Goal: Register for event/course

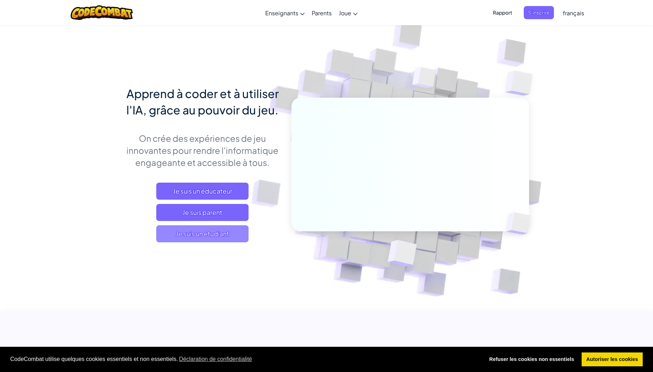
click at [182, 239] on span "Je suis un étudiant" at bounding box center [202, 233] width 92 height 17
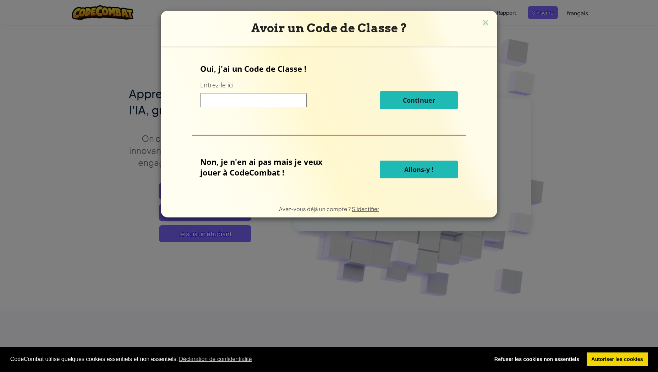
click at [249, 99] on input at bounding box center [253, 100] width 107 height 14
click at [403, 169] on button "Allons-y !" at bounding box center [419, 169] width 78 height 18
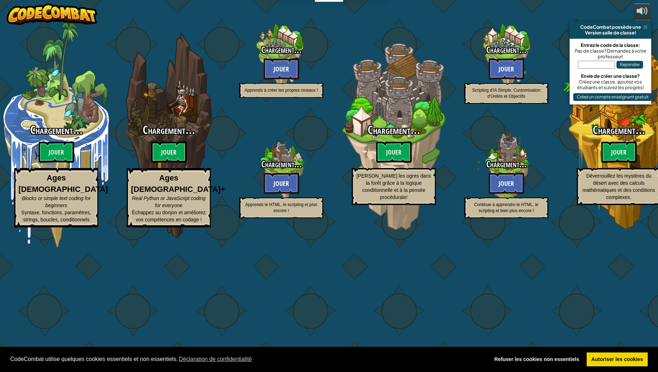
select select "fr"
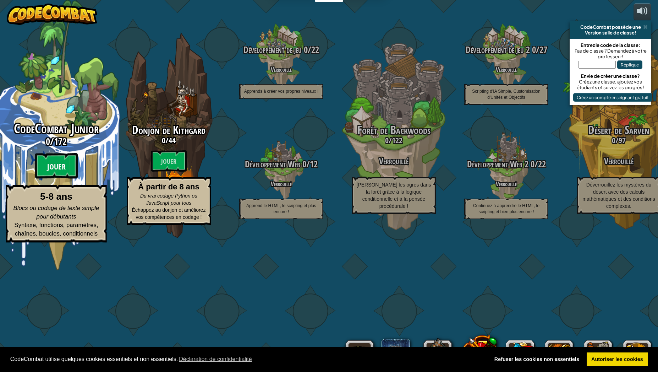
click at [47, 179] on btn "Jouer" at bounding box center [56, 166] width 43 height 26
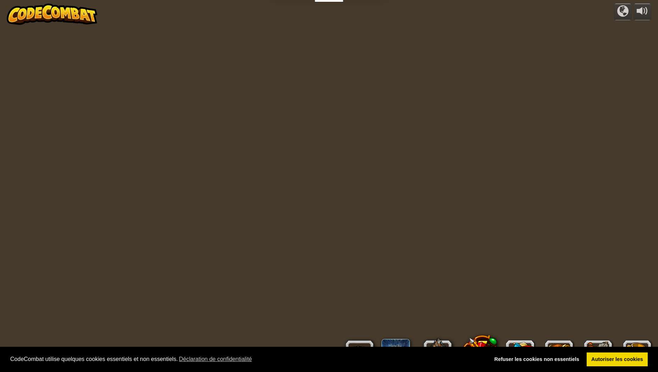
select select "fr"
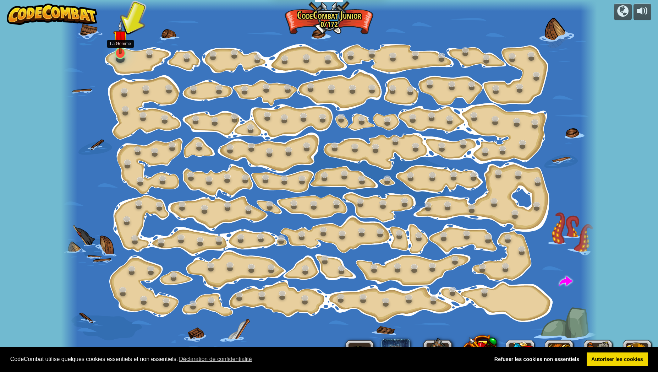
click at [123, 51] on img at bounding box center [120, 37] width 15 height 33
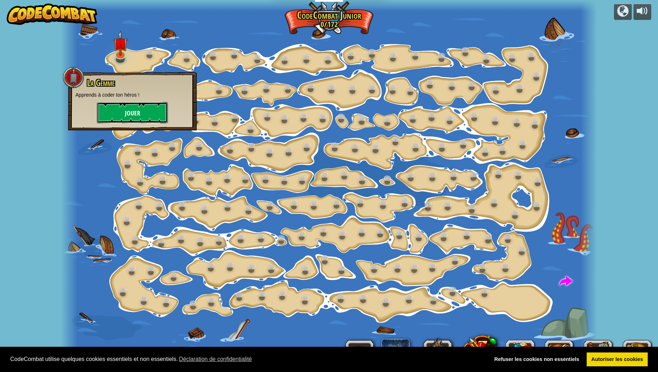
click at [121, 112] on button "Jouer" at bounding box center [132, 112] width 71 height 21
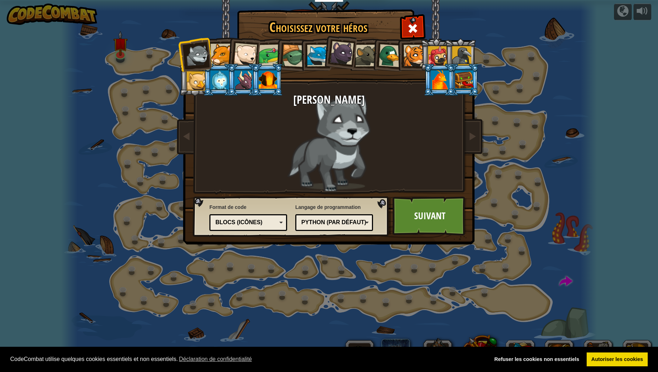
click at [216, 85] on div at bounding box center [220, 79] width 18 height 19
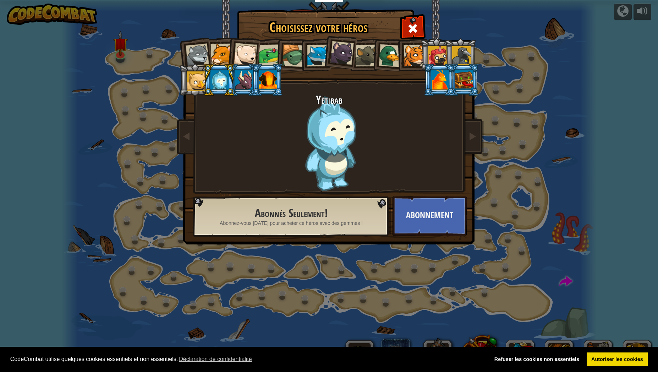
click at [248, 82] on div at bounding box center [244, 79] width 18 height 19
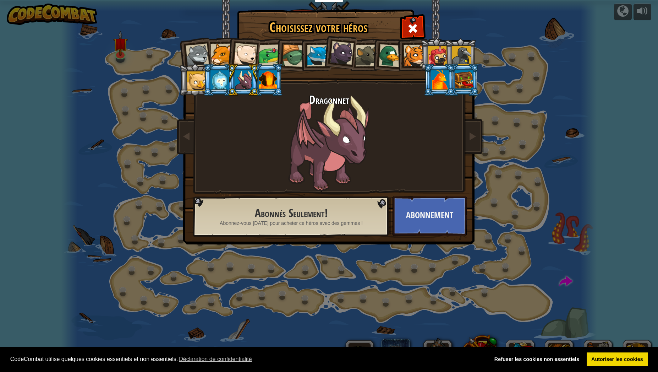
click at [266, 81] on div at bounding box center [268, 79] width 18 height 19
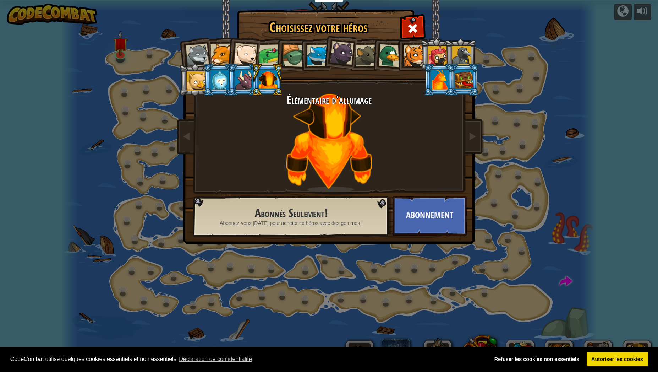
click at [271, 56] on div at bounding box center [270, 55] width 22 height 22
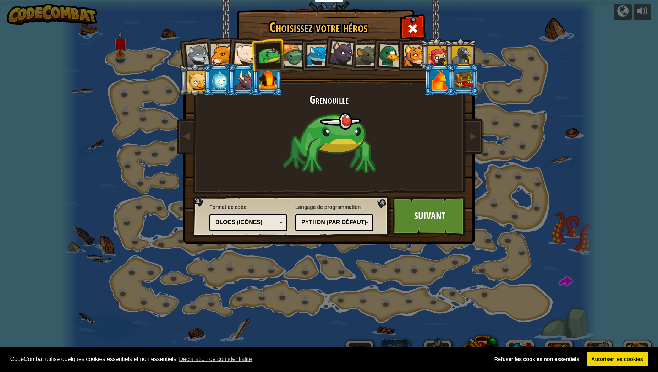
click at [295, 55] on div at bounding box center [293, 55] width 23 height 23
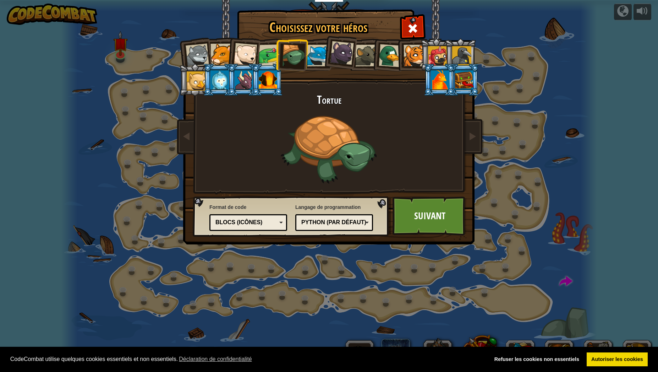
click at [436, 81] on div at bounding box center [440, 79] width 18 height 19
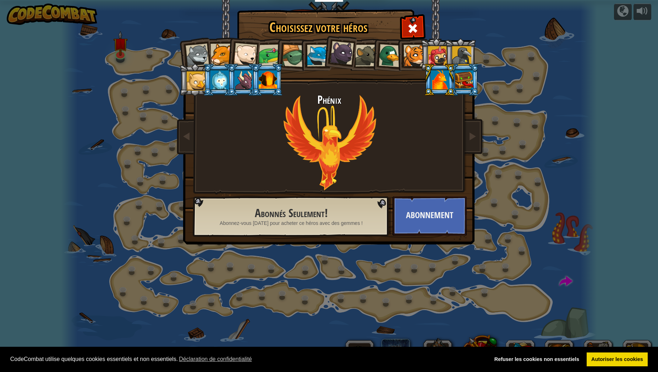
click at [463, 79] on div at bounding box center [464, 79] width 18 height 19
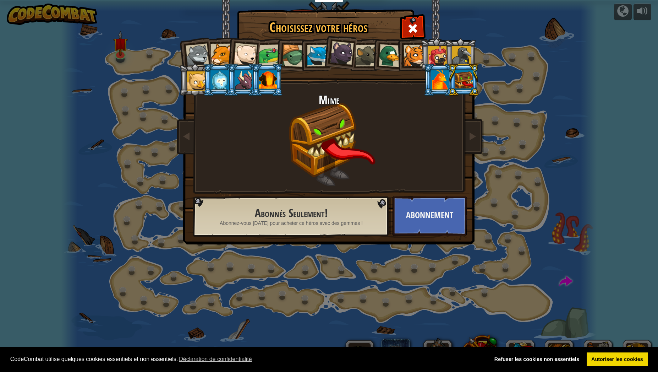
click at [465, 54] on div at bounding box center [461, 55] width 19 height 19
